Goal: Task Accomplishment & Management: Complete application form

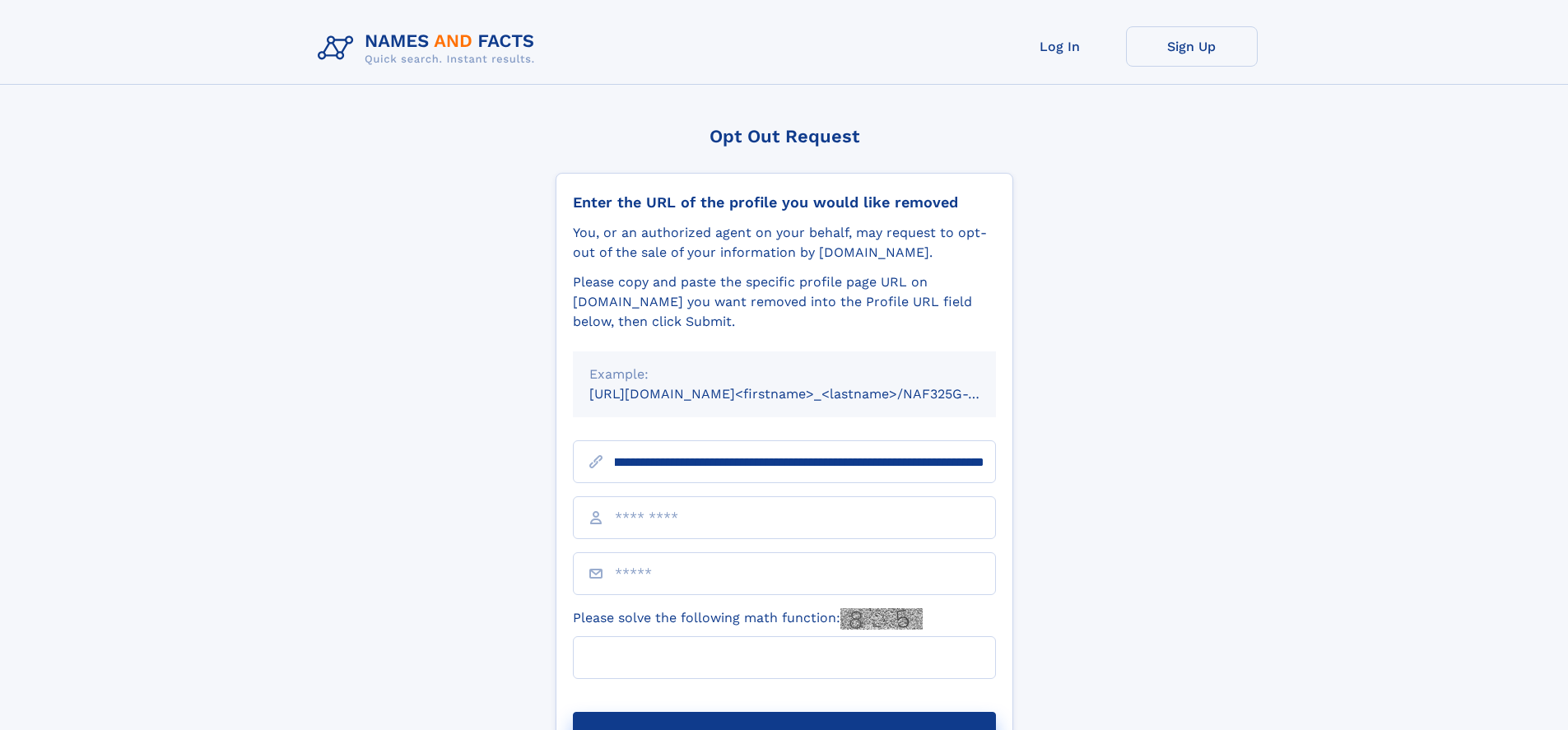
scroll to position [0, 177]
type input "**********"
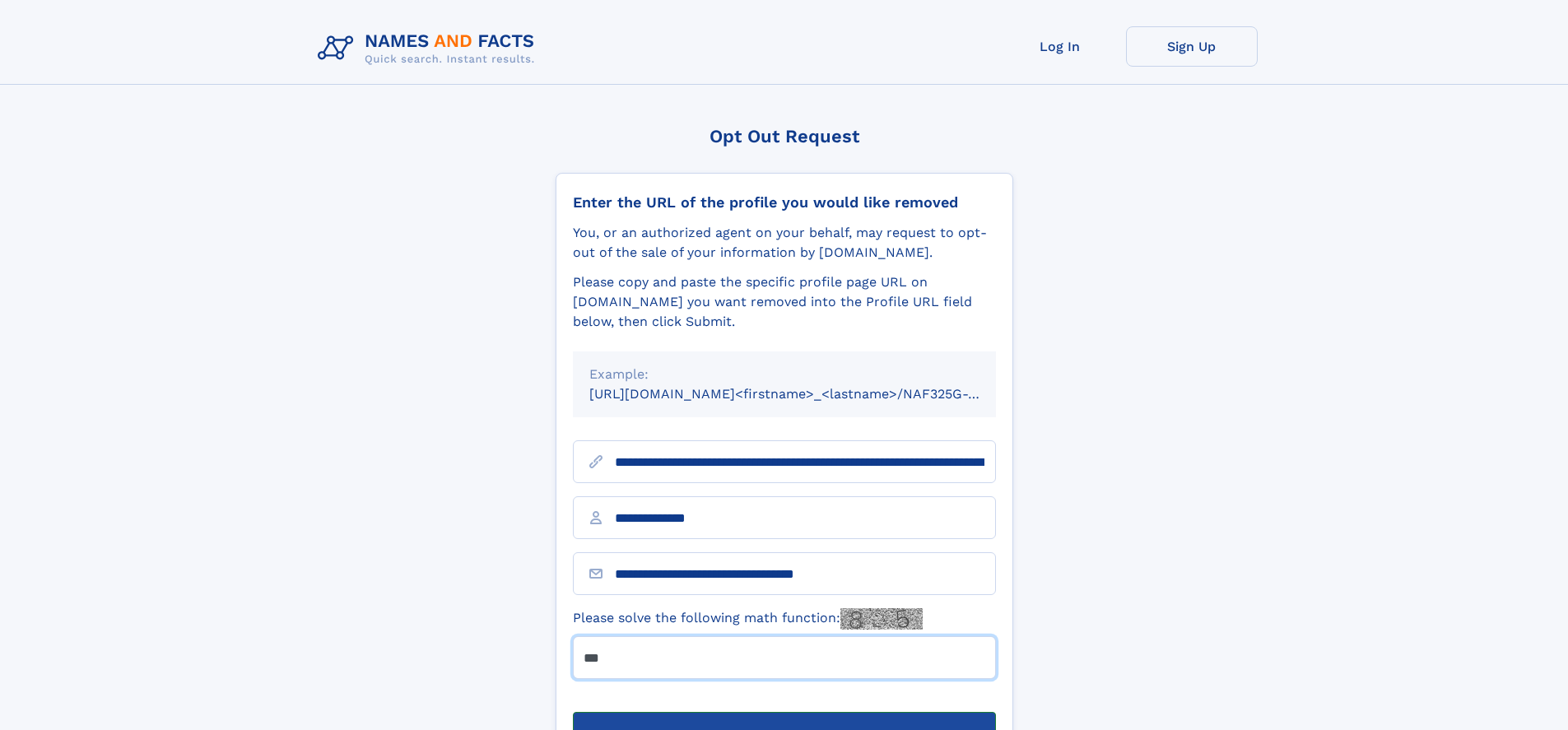
type input "***"
click at [784, 712] on button "Submit Opt Out Request" at bounding box center [784, 737] width 423 height 53
